Goal: Obtain resource: Obtain resource

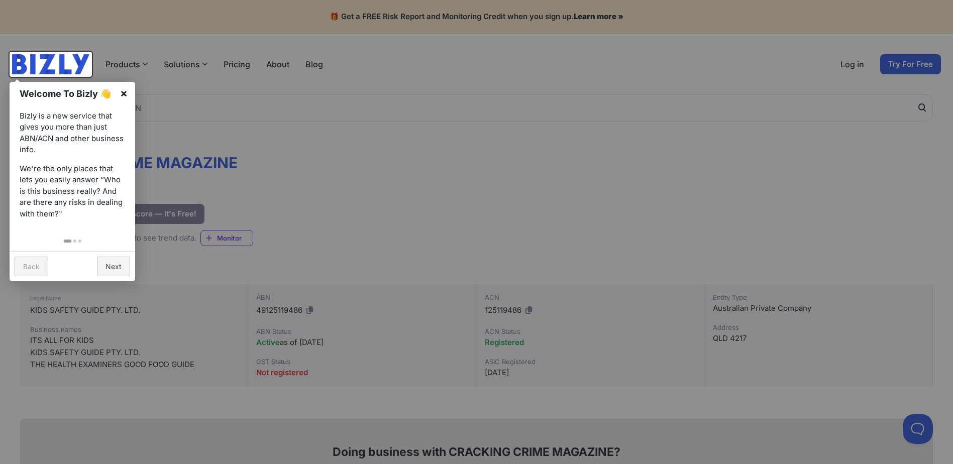
click at [123, 91] on link "×" at bounding box center [123, 93] width 23 height 23
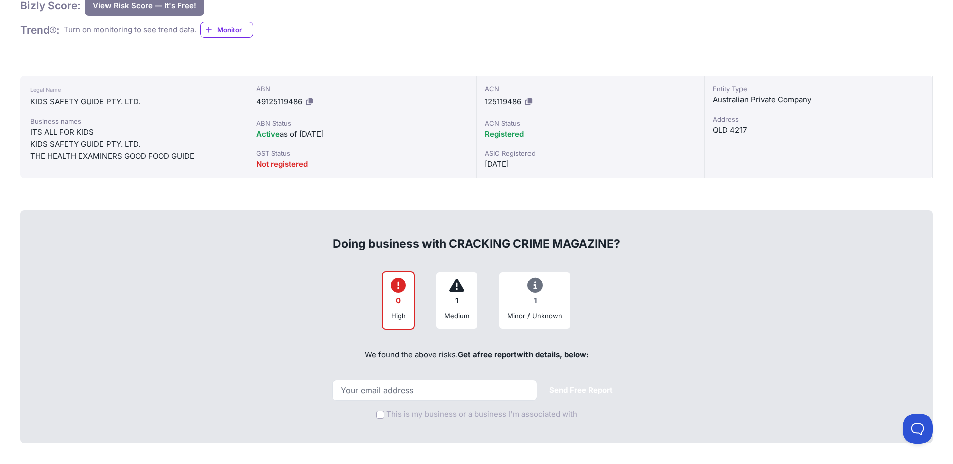
scroll to position [301, 0]
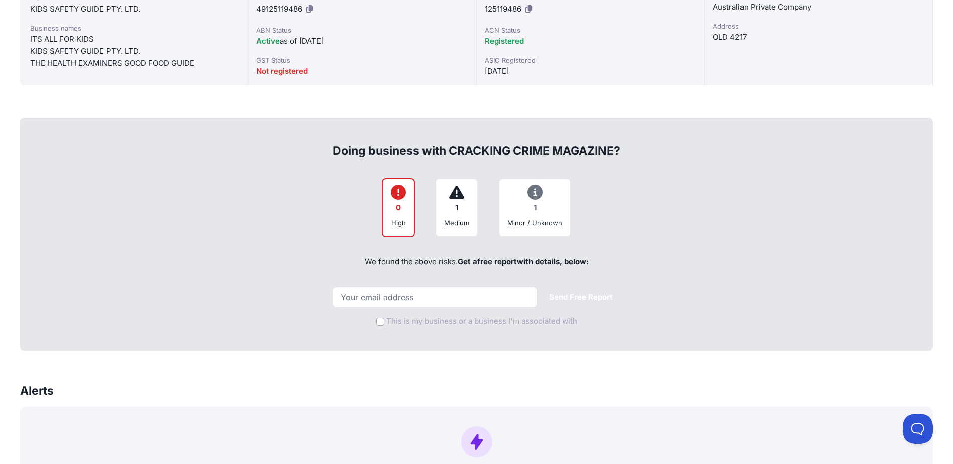
click at [493, 263] on link "free report" at bounding box center [497, 262] width 40 height 10
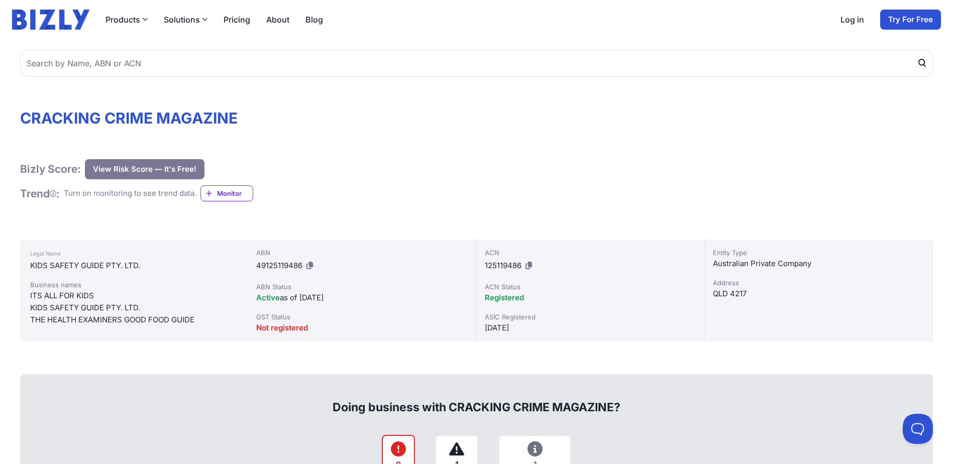
scroll to position [0, 0]
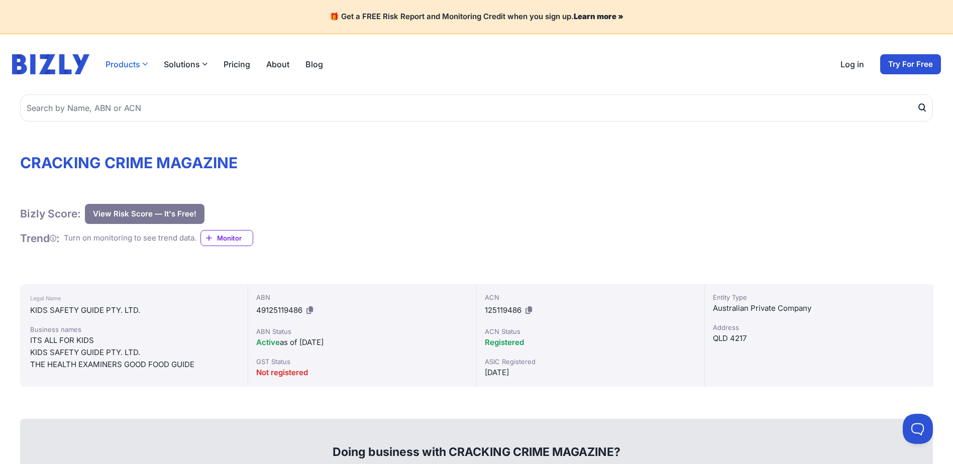
click at [131, 60] on button "Products" at bounding box center [126, 64] width 42 height 12
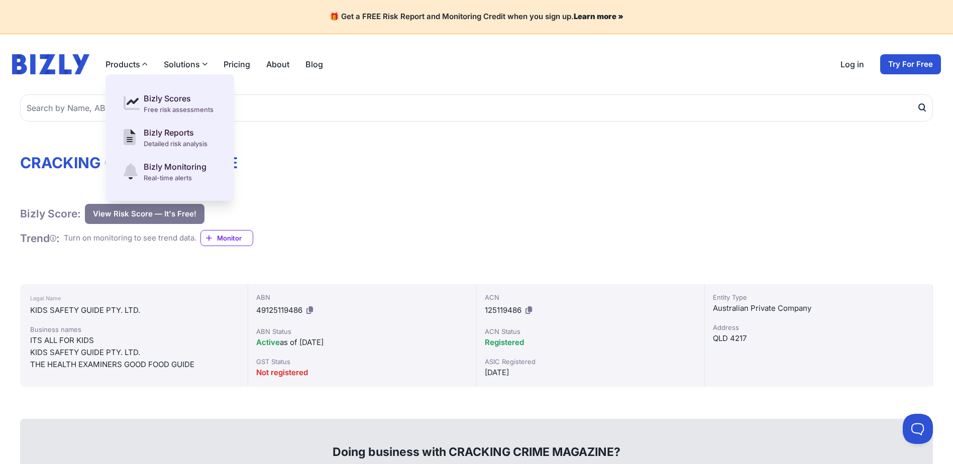
click at [196, 68] on button "Solutions" at bounding box center [186, 64] width 44 height 12
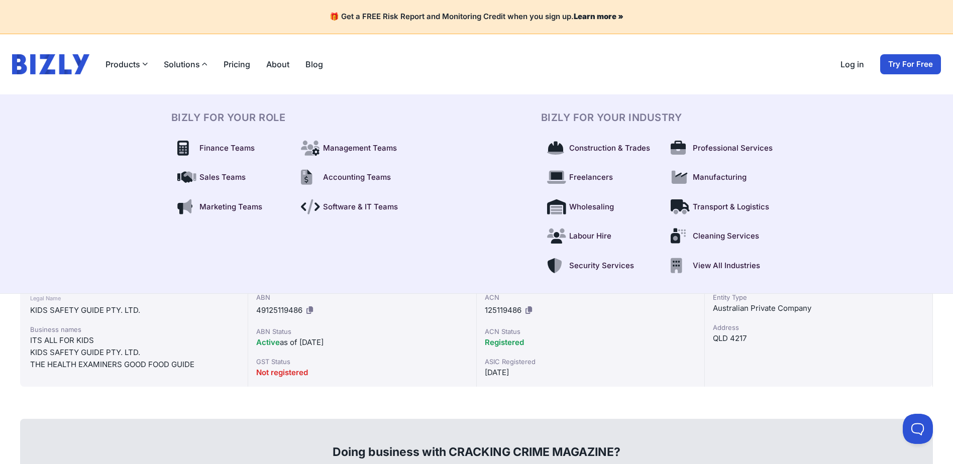
click at [509, 100] on div "BIZLY For Your Role Finance Teams Management Teams Sales Teams Accounting Teams…" at bounding box center [476, 193] width 643 height 199
